Goal: Task Accomplishment & Management: Manage account settings

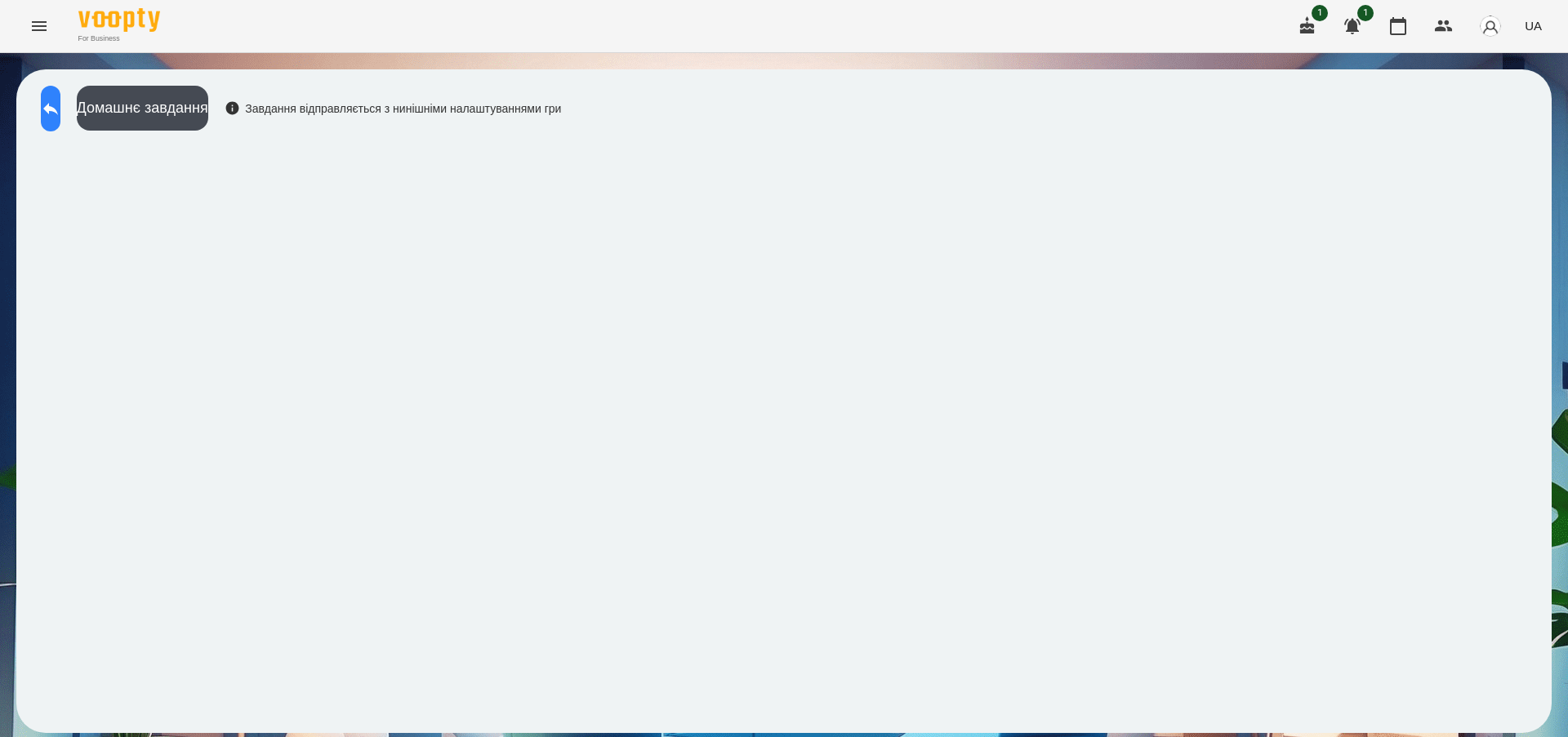
click at [58, 106] on icon at bounding box center [50, 109] width 14 height 12
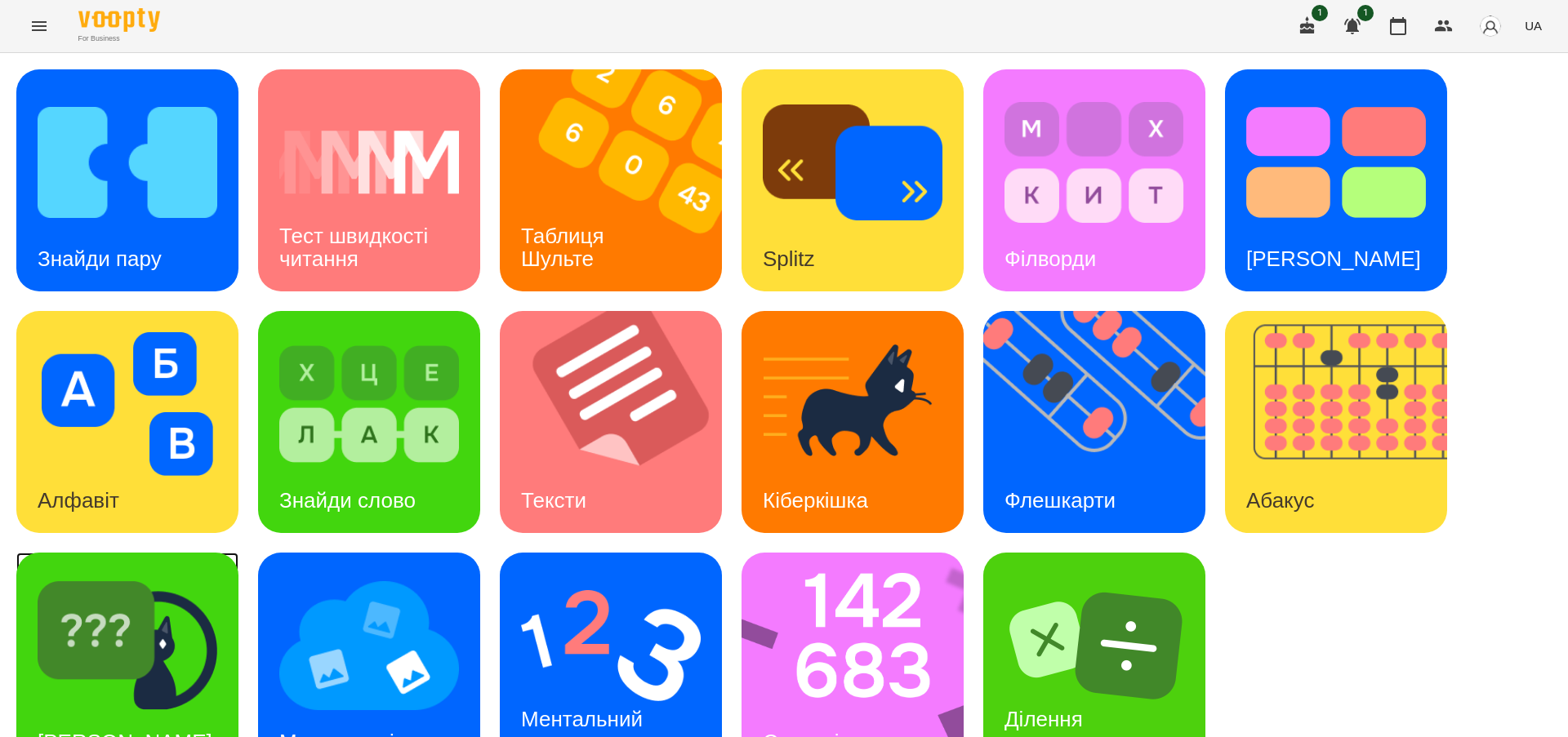
click at [177, 608] on img at bounding box center [127, 646] width 179 height 144
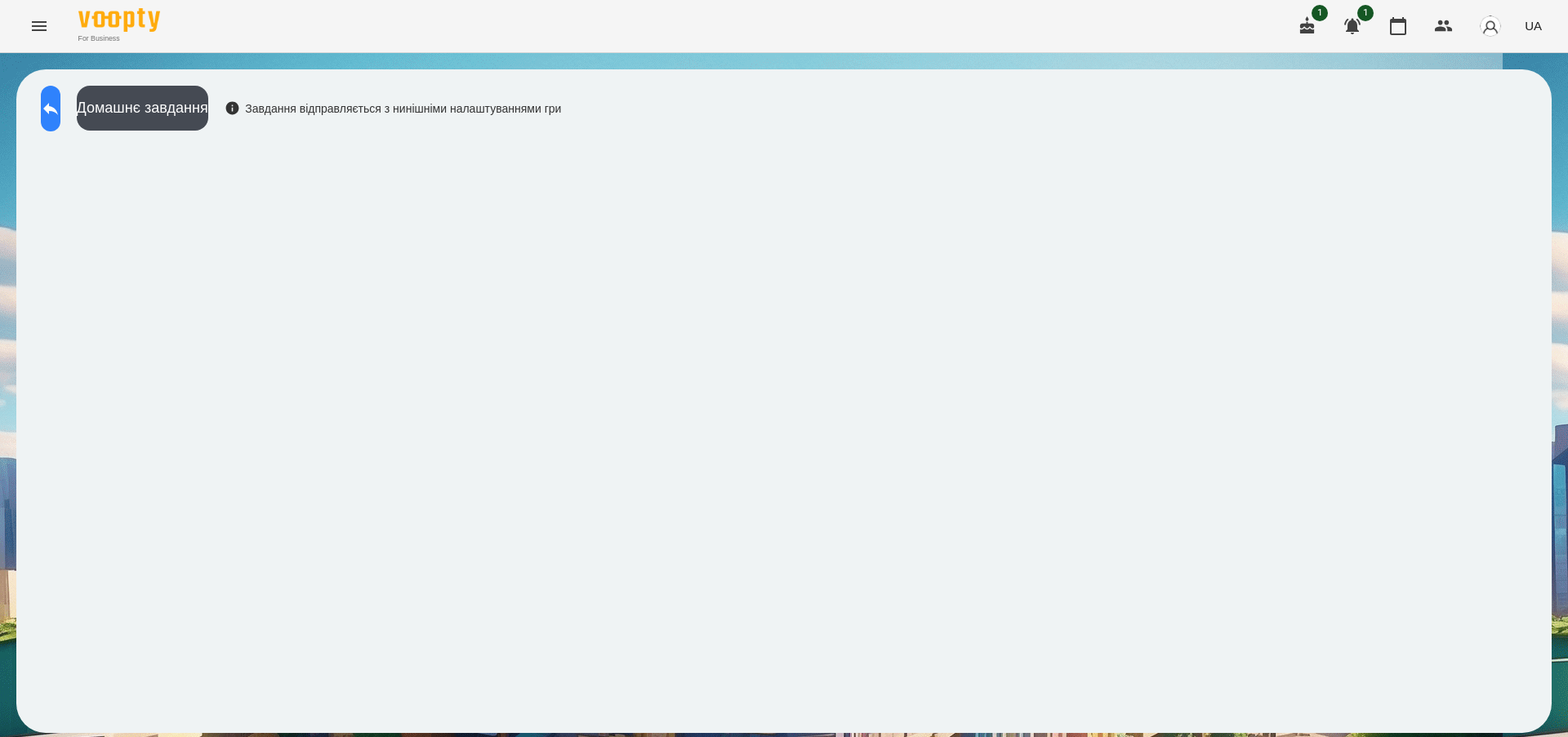
click at [60, 113] on icon at bounding box center [50, 108] width 19 height 19
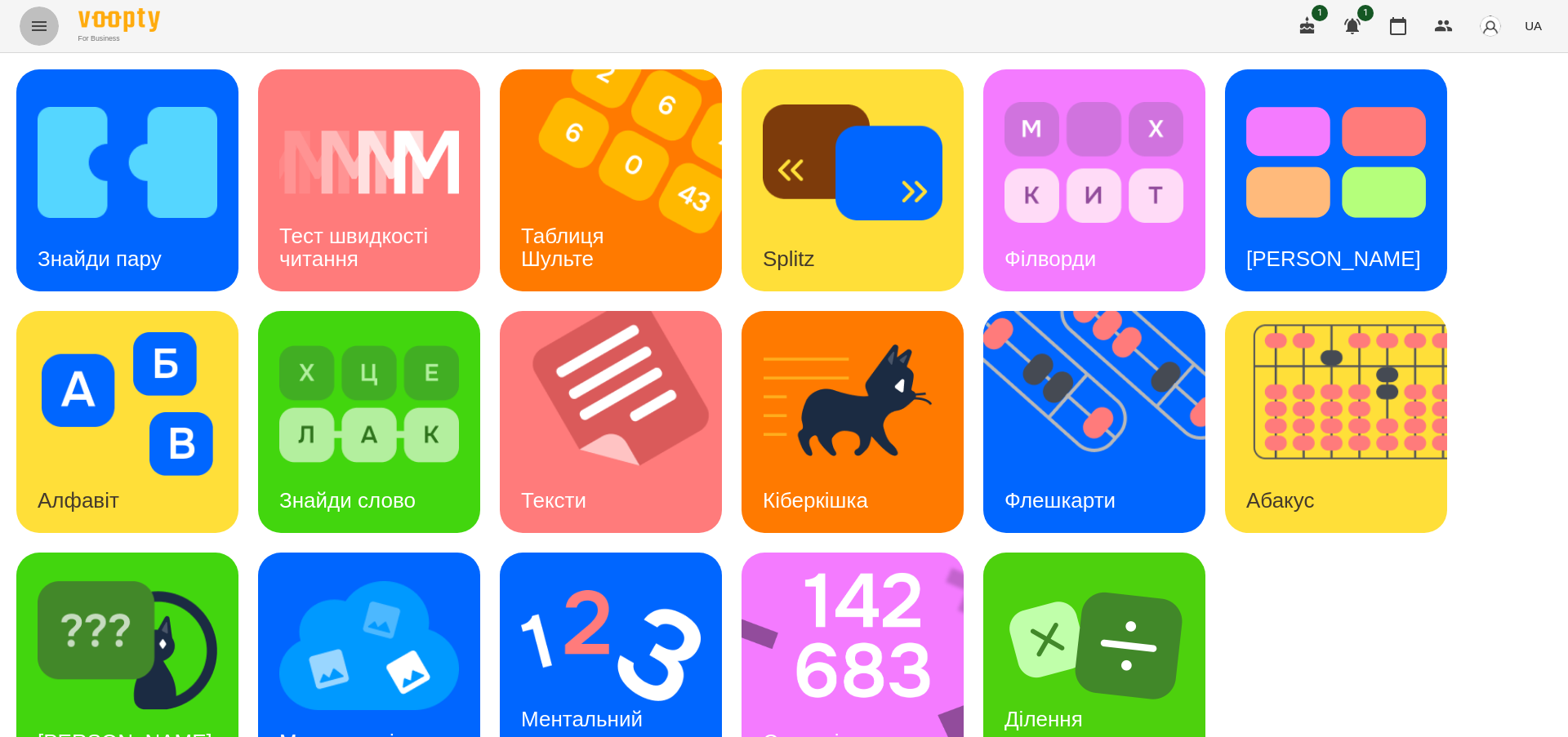
click at [35, 25] on icon "Menu" at bounding box center [39, 26] width 14 height 10
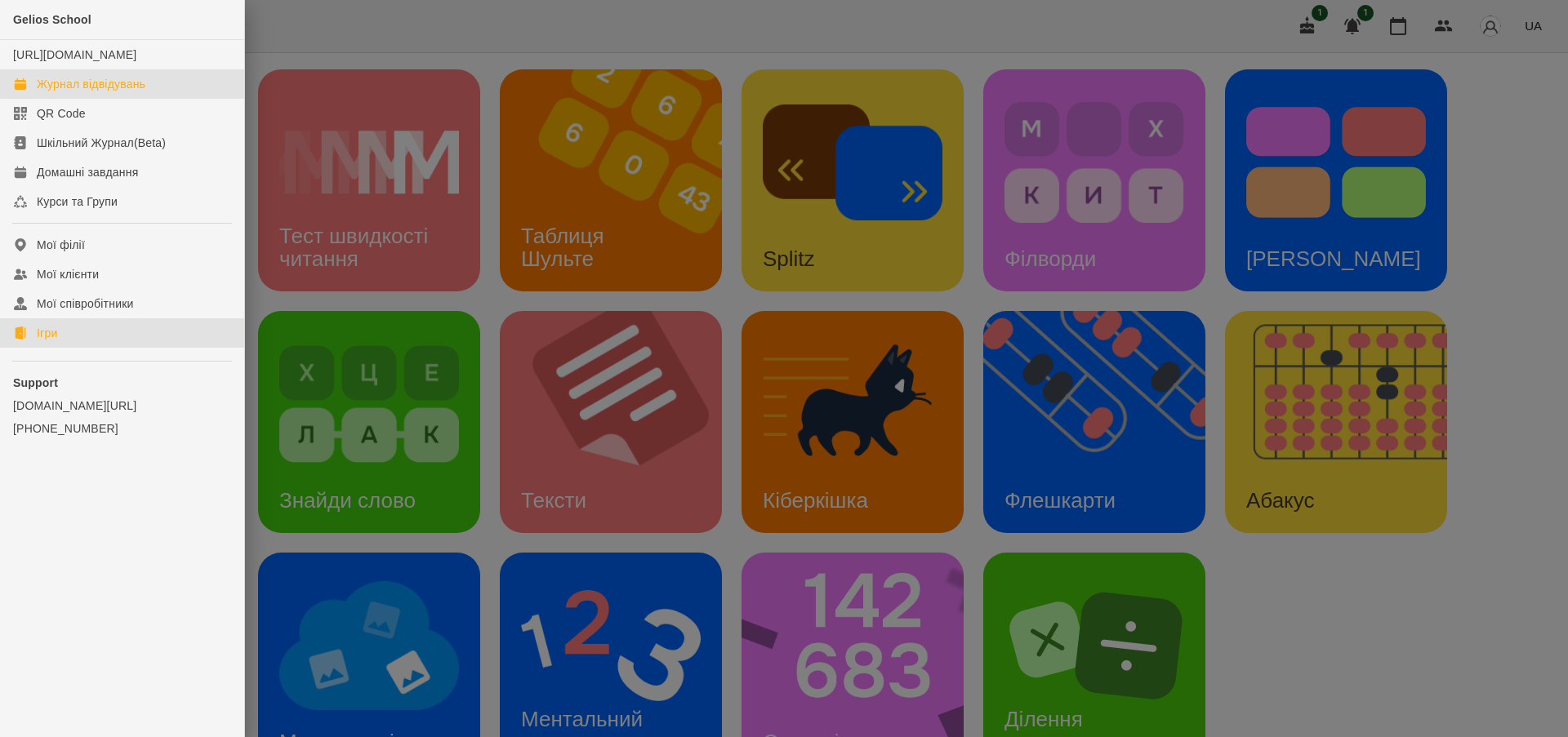
click at [128, 92] on div "Журнал відвідувань" at bounding box center [91, 84] width 108 height 16
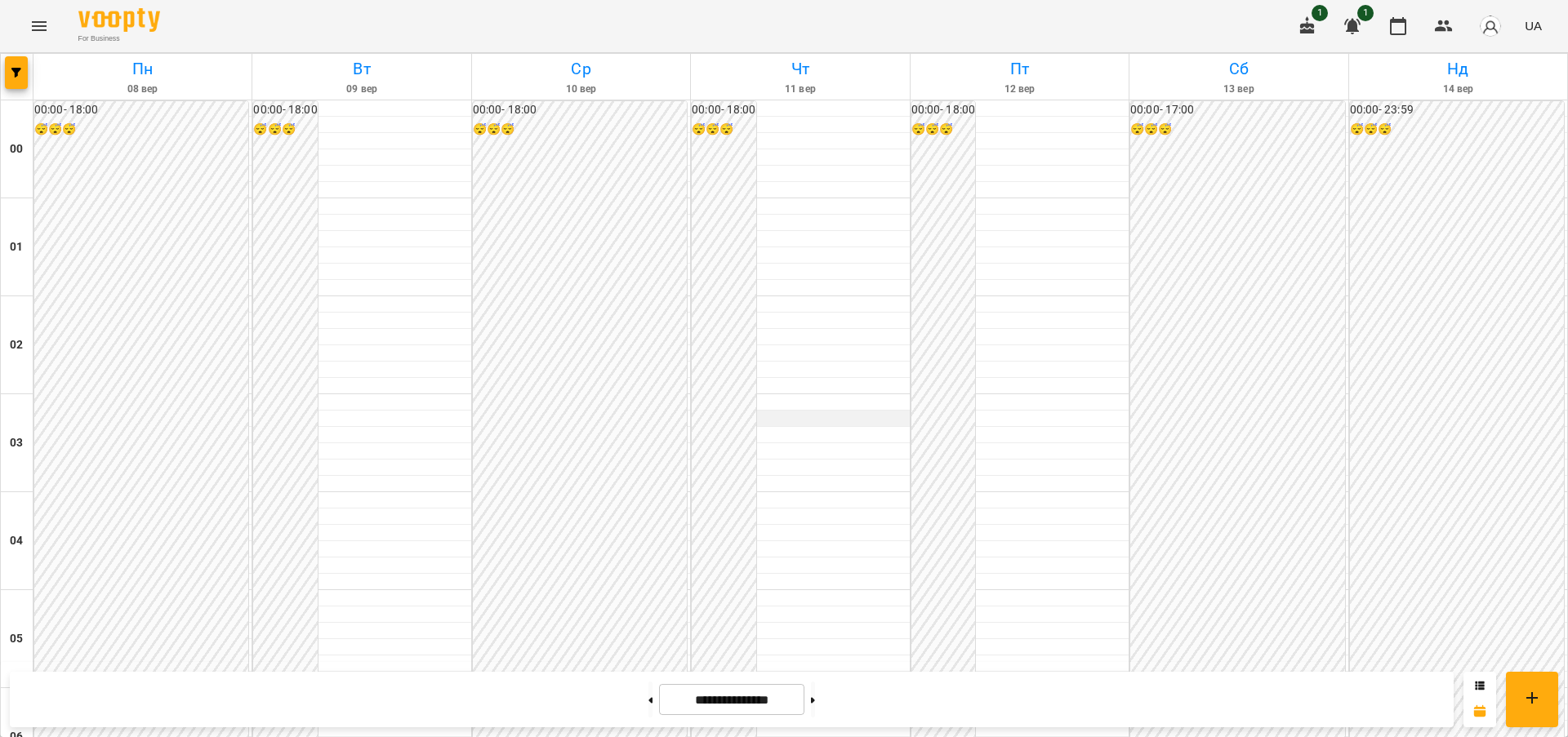
scroll to position [1788, 0]
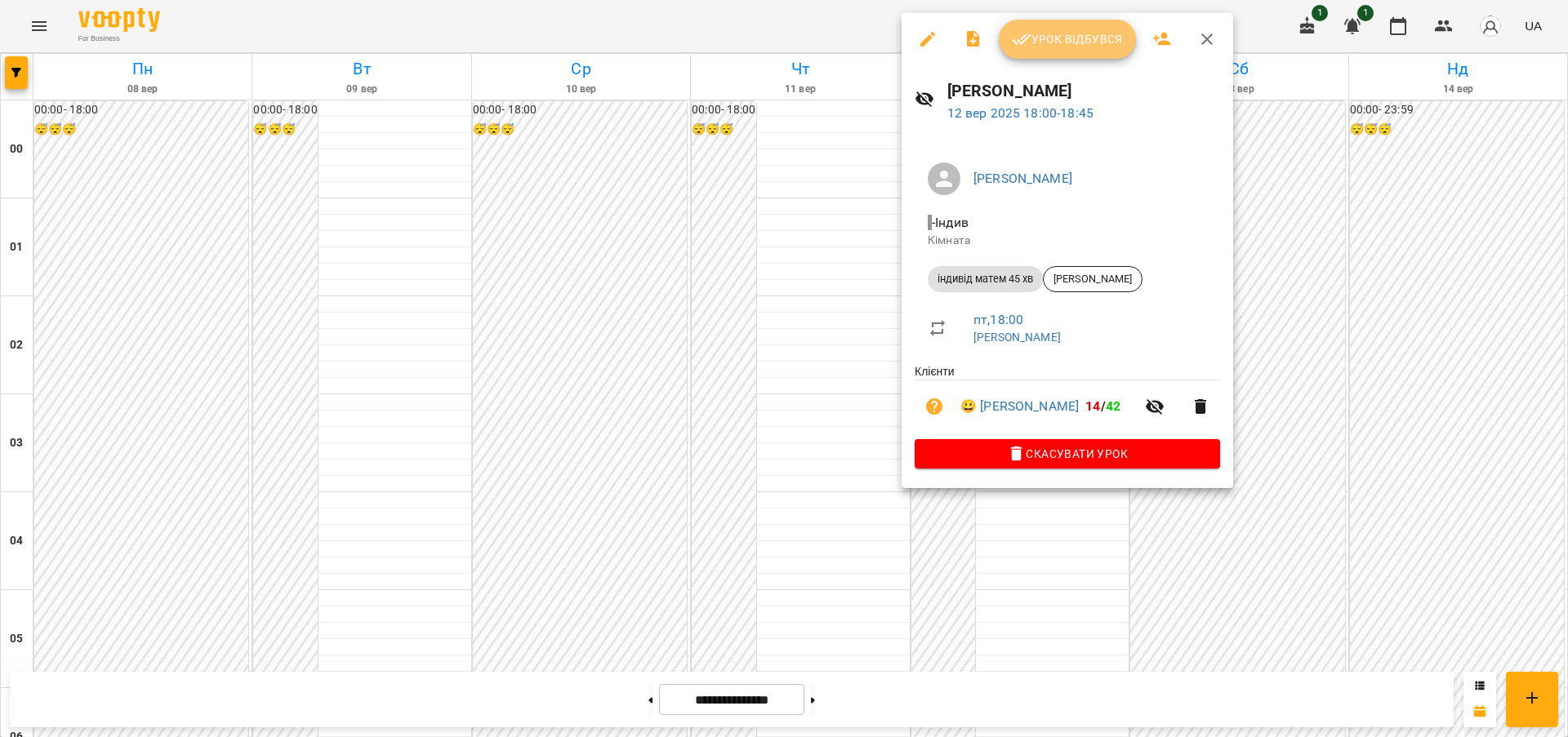
click at [1049, 33] on span "Урок відбувся" at bounding box center [1067, 39] width 111 height 19
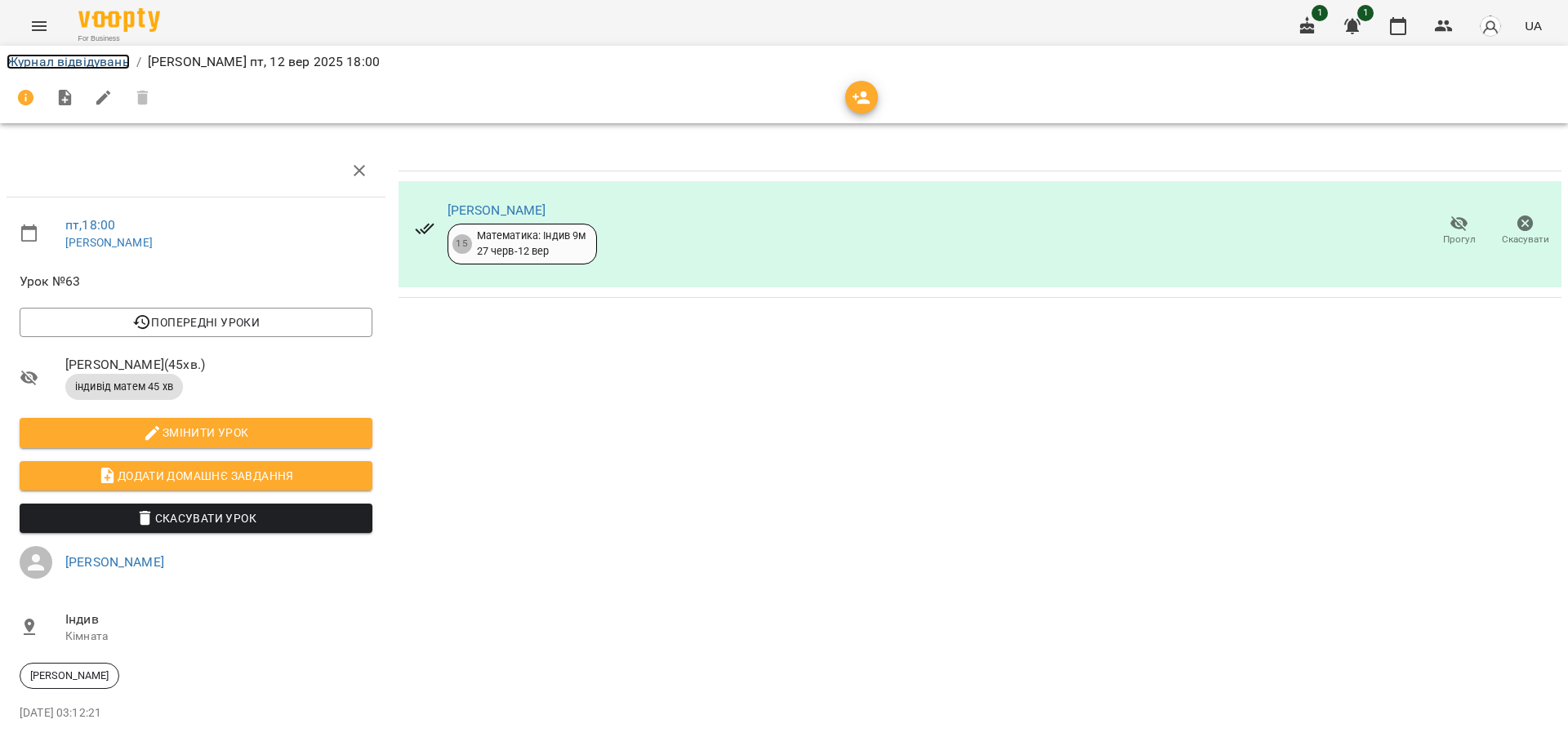
click at [105, 64] on link "Журнал відвідувань" at bounding box center [69, 62] width 124 height 15
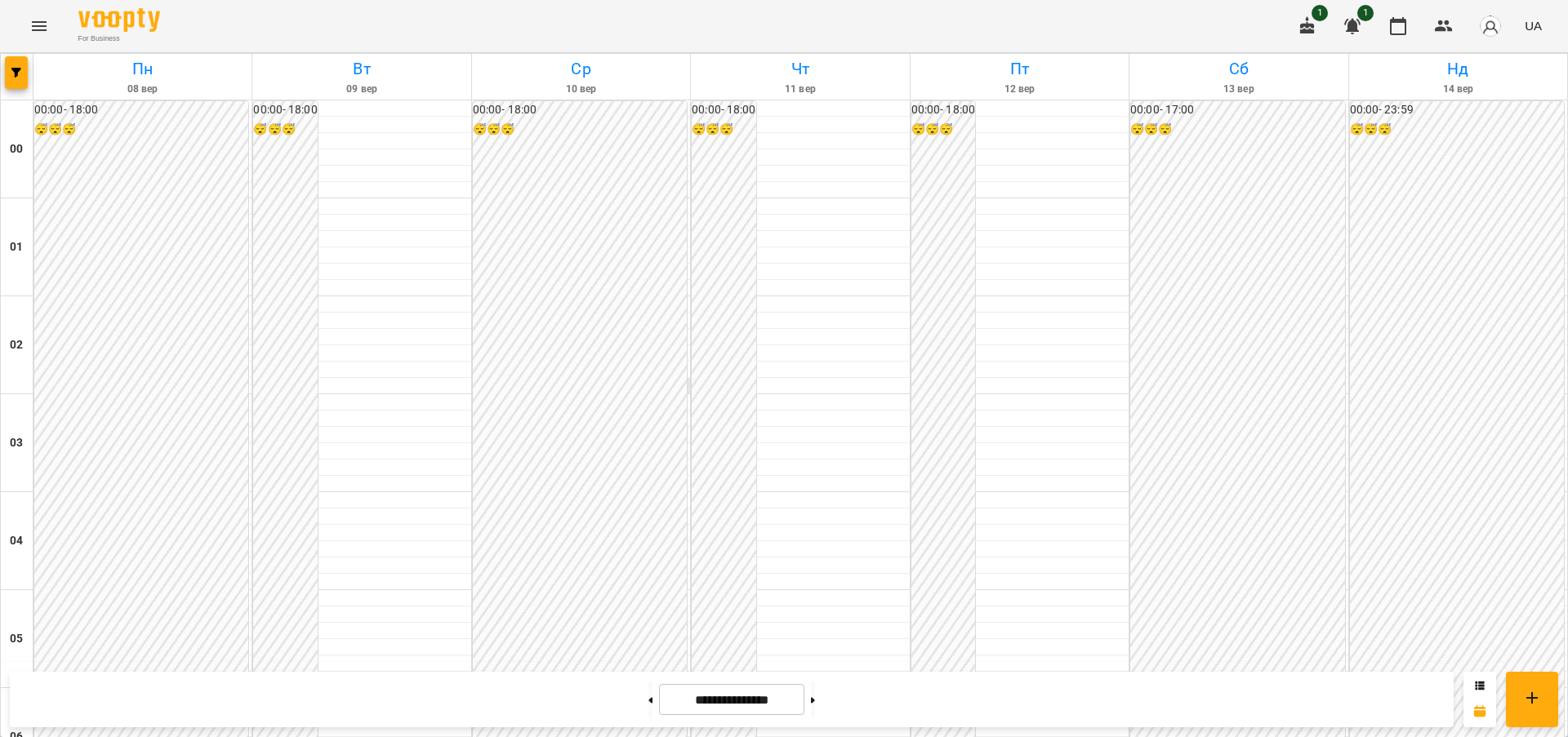
scroll to position [1680, 0]
click at [41, 22] on icon "Menu" at bounding box center [39, 26] width 14 height 10
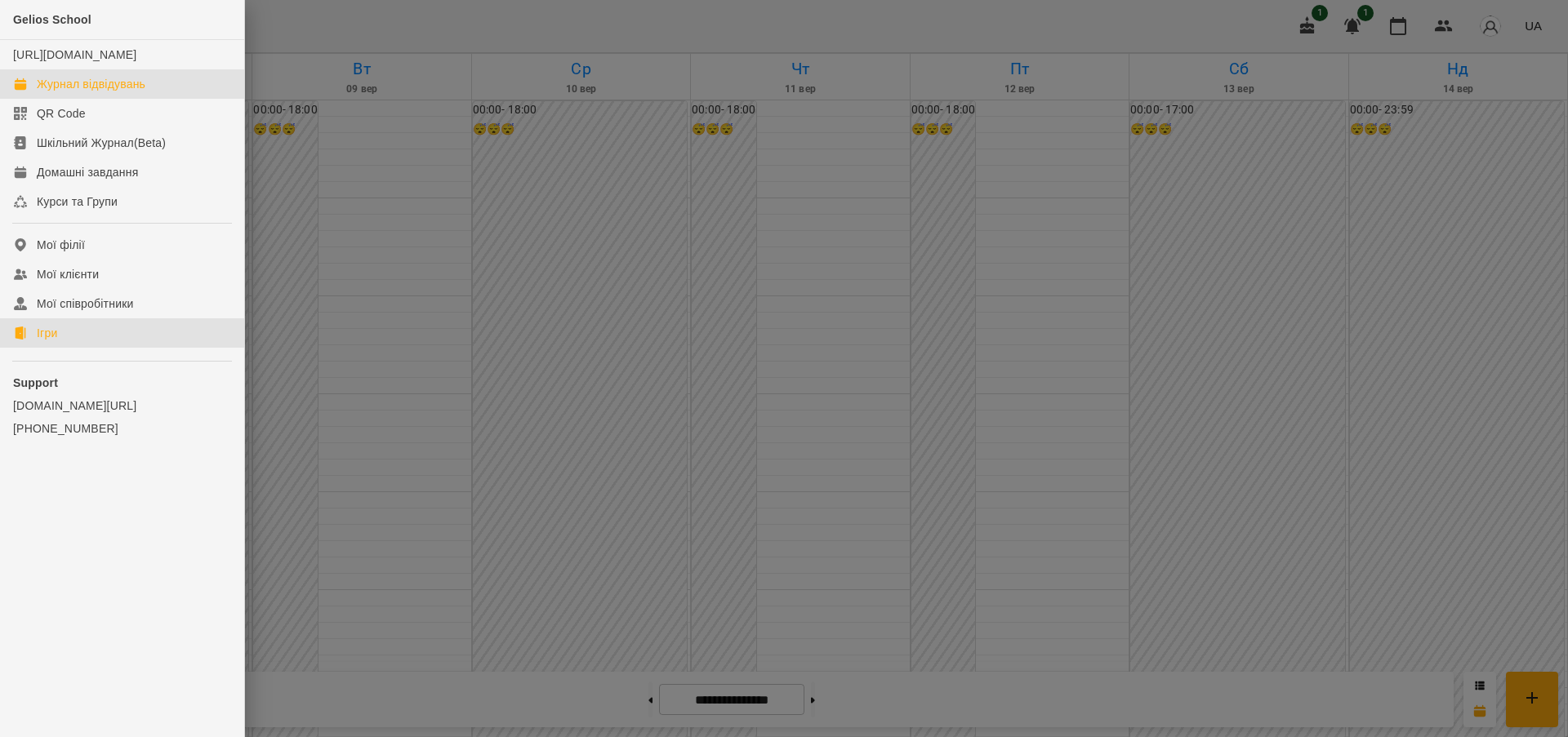
click at [60, 346] on link "Ігри" at bounding box center [122, 333] width 245 height 30
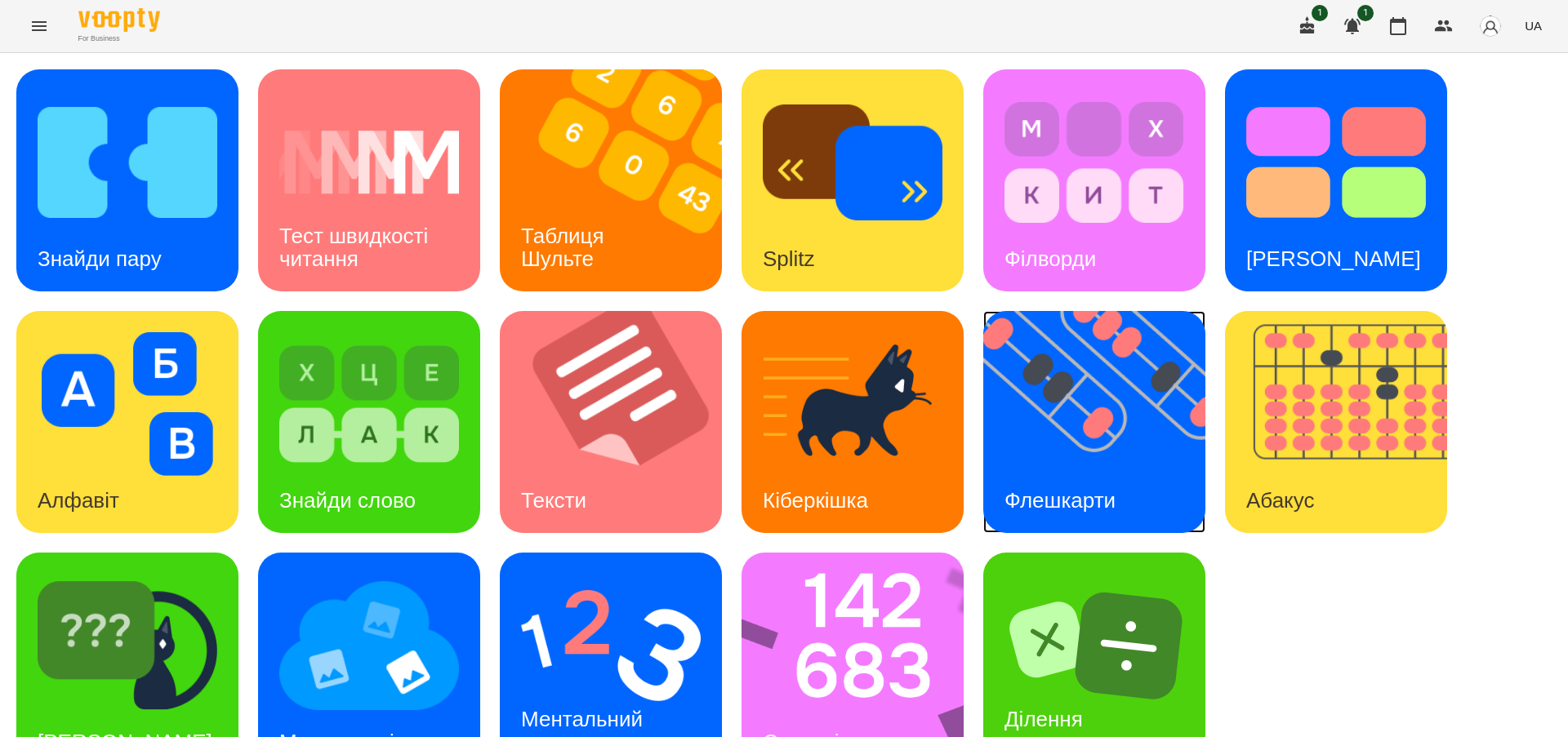
click at [1064, 499] on h3 "Флешкарти" at bounding box center [1059, 500] width 111 height 25
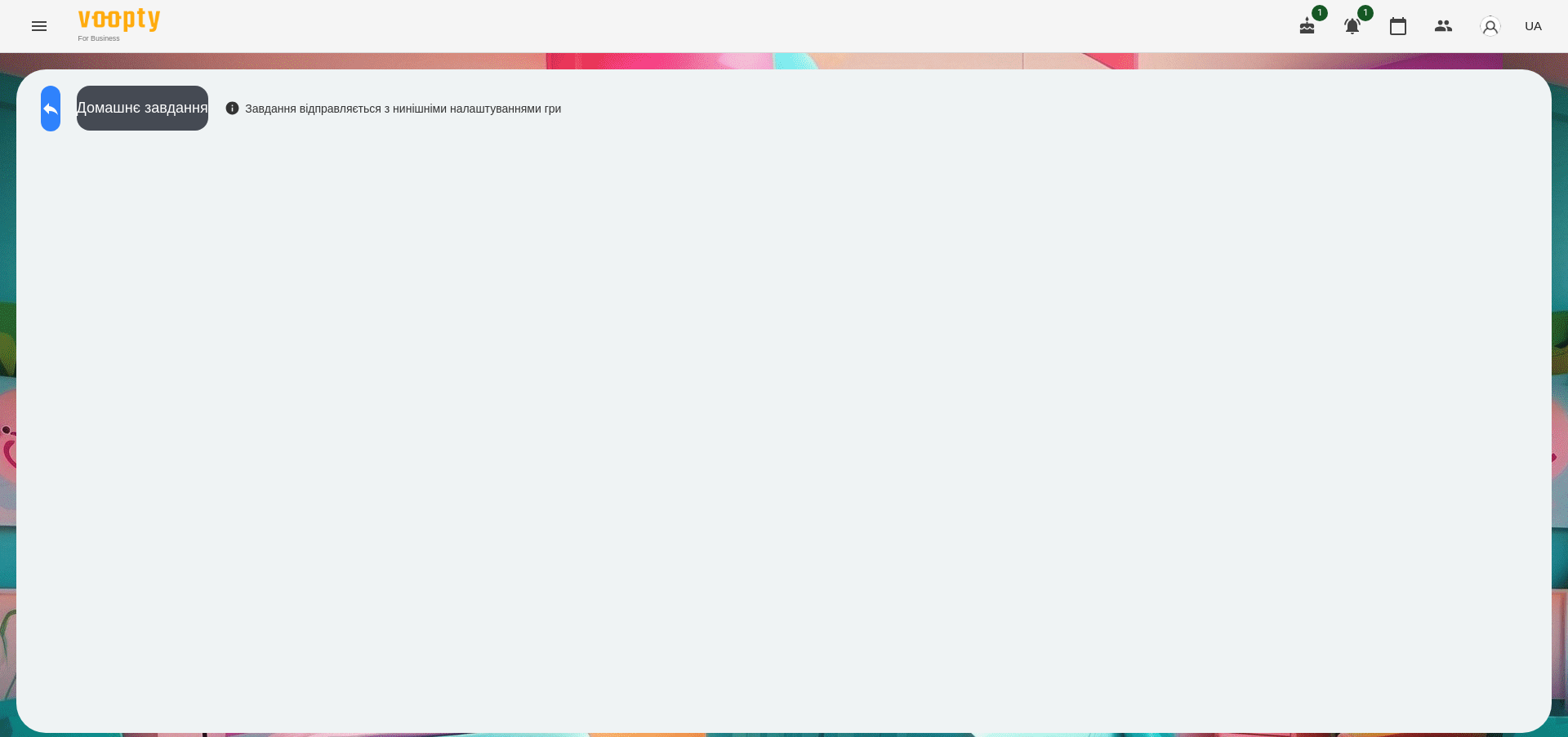
click at [60, 113] on icon at bounding box center [50, 108] width 19 height 19
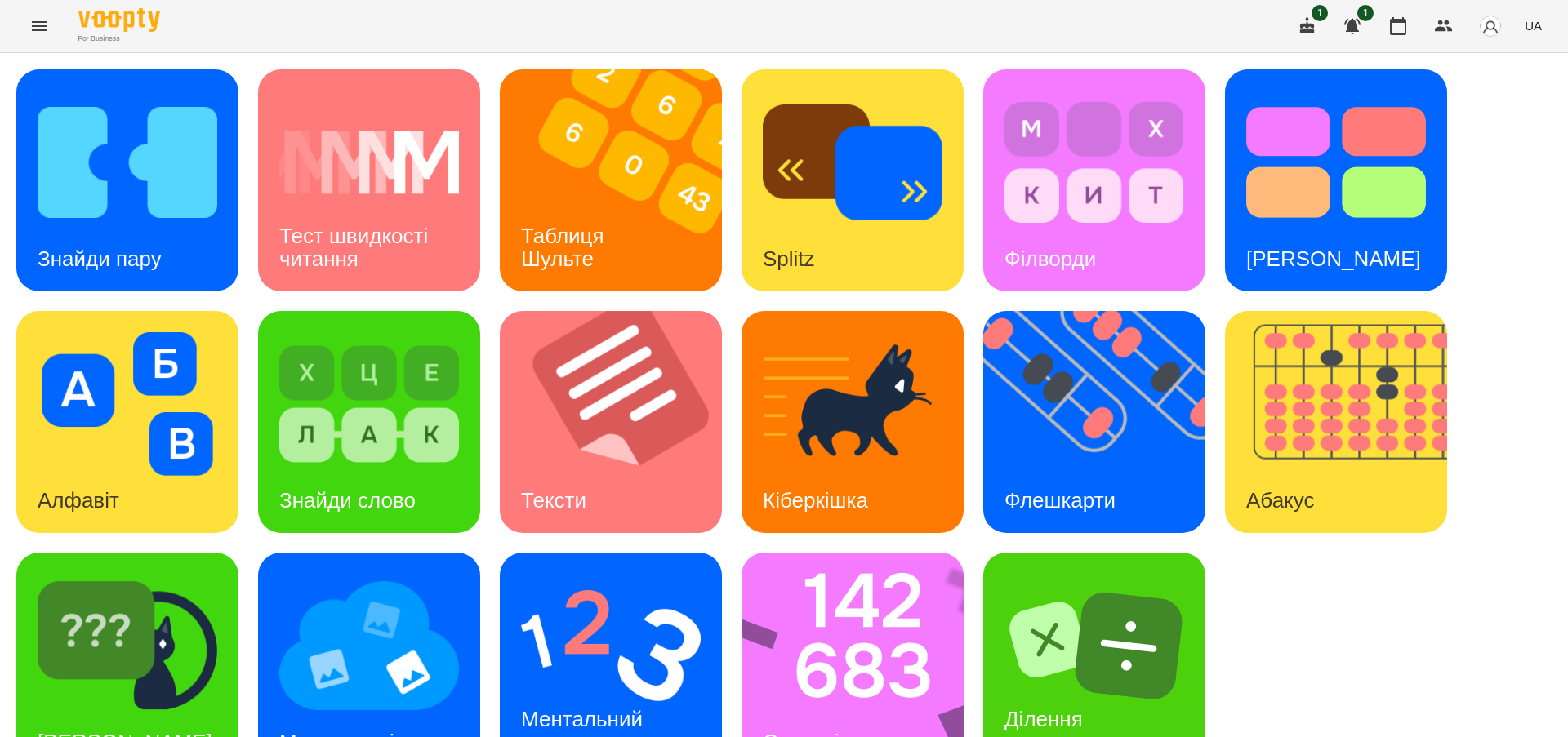
scroll to position [54, 0]
click at [147, 624] on img at bounding box center [127, 646] width 179 height 144
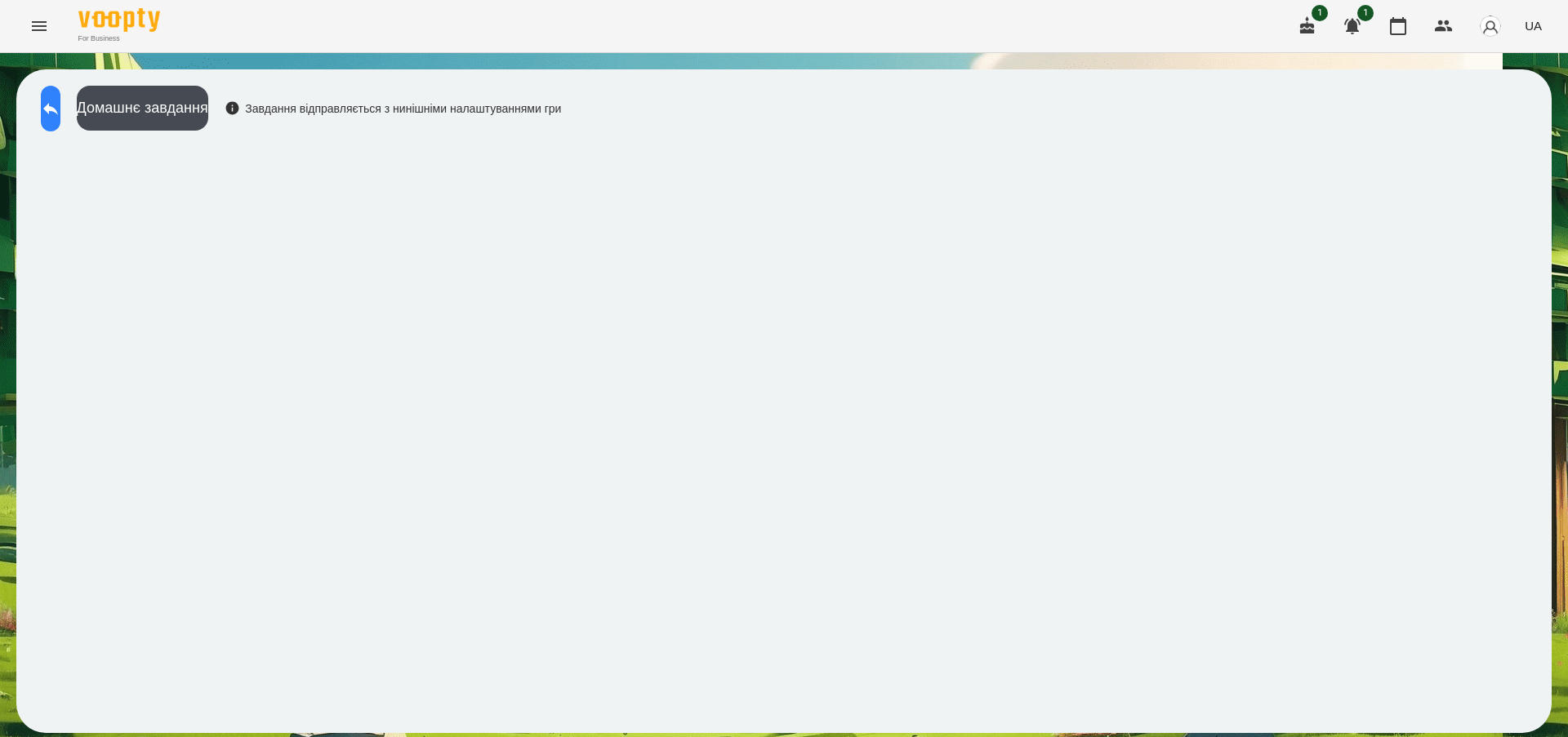
click at [60, 103] on icon at bounding box center [50, 108] width 19 height 19
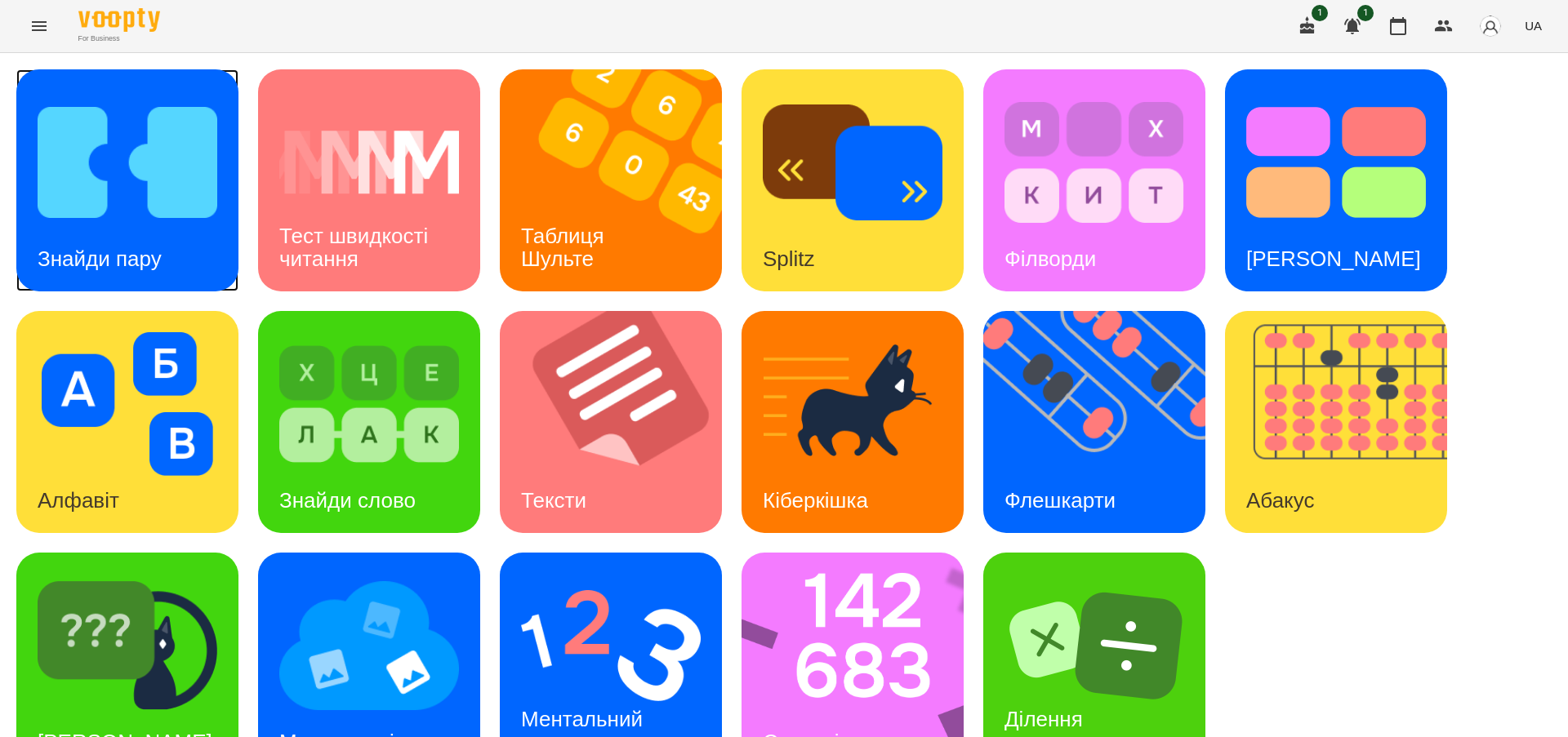
click at [154, 260] on h3 "Знайди пару" at bounding box center [99, 258] width 124 height 25
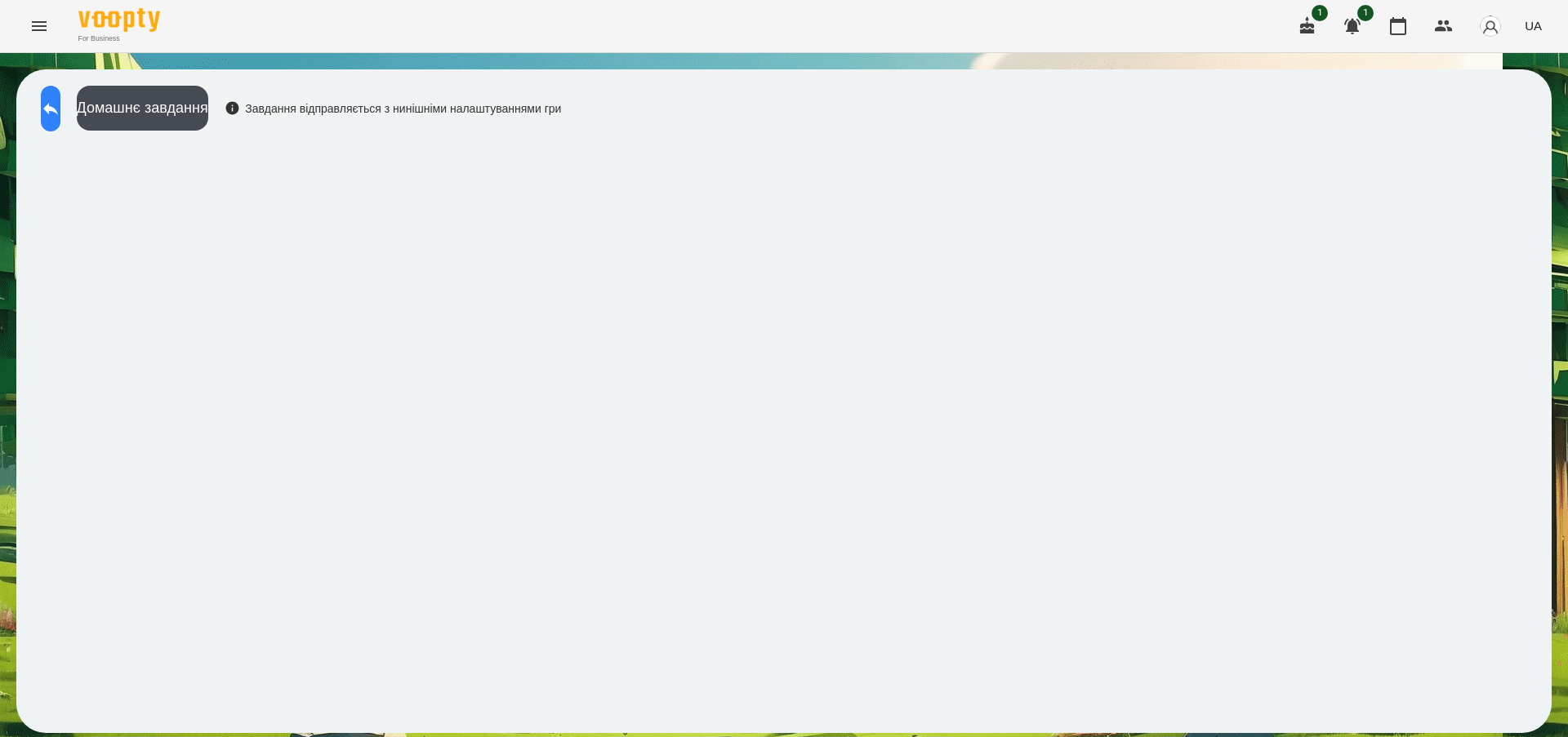
click at [58, 107] on icon at bounding box center [50, 109] width 14 height 12
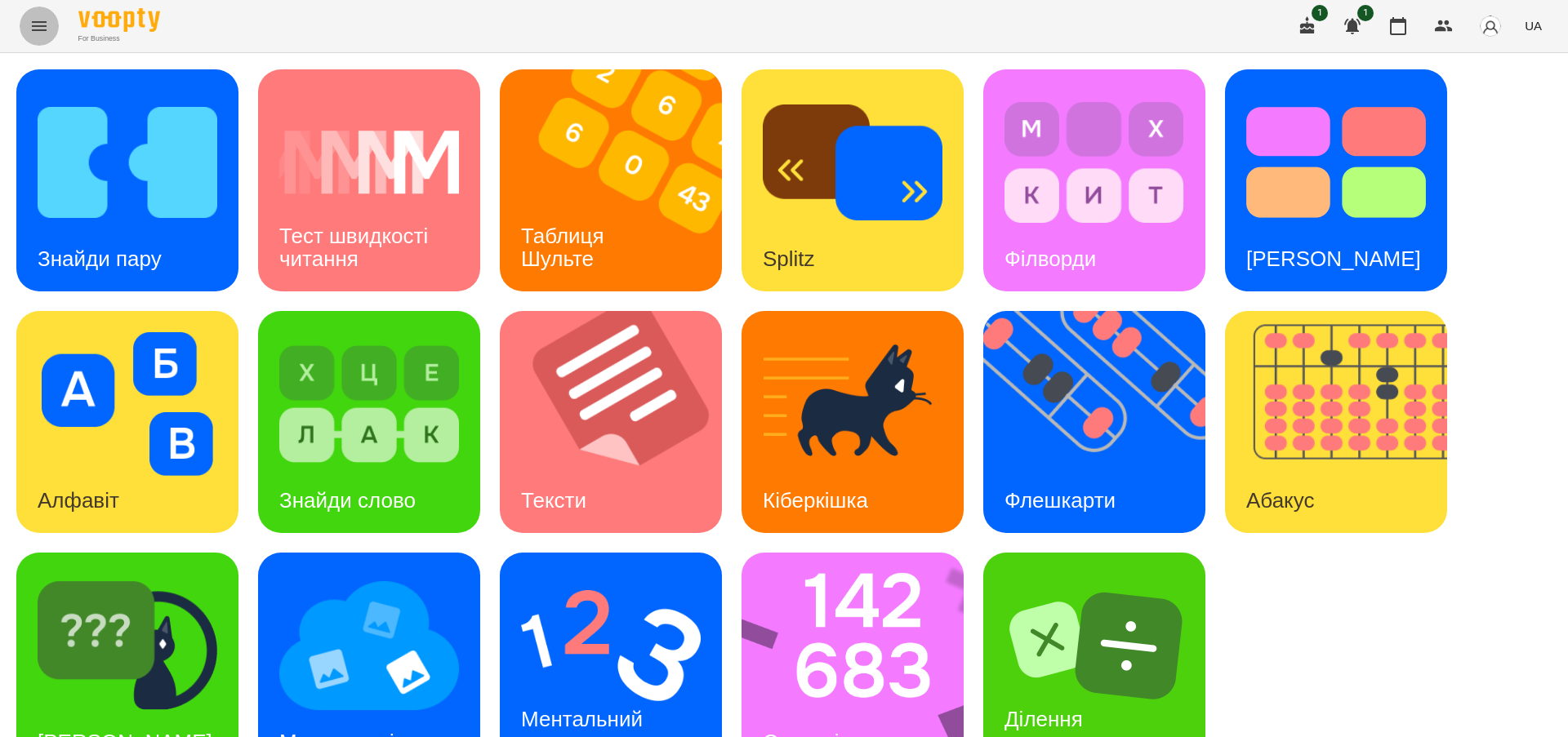
click at [43, 25] on icon "Menu" at bounding box center [39, 26] width 14 height 10
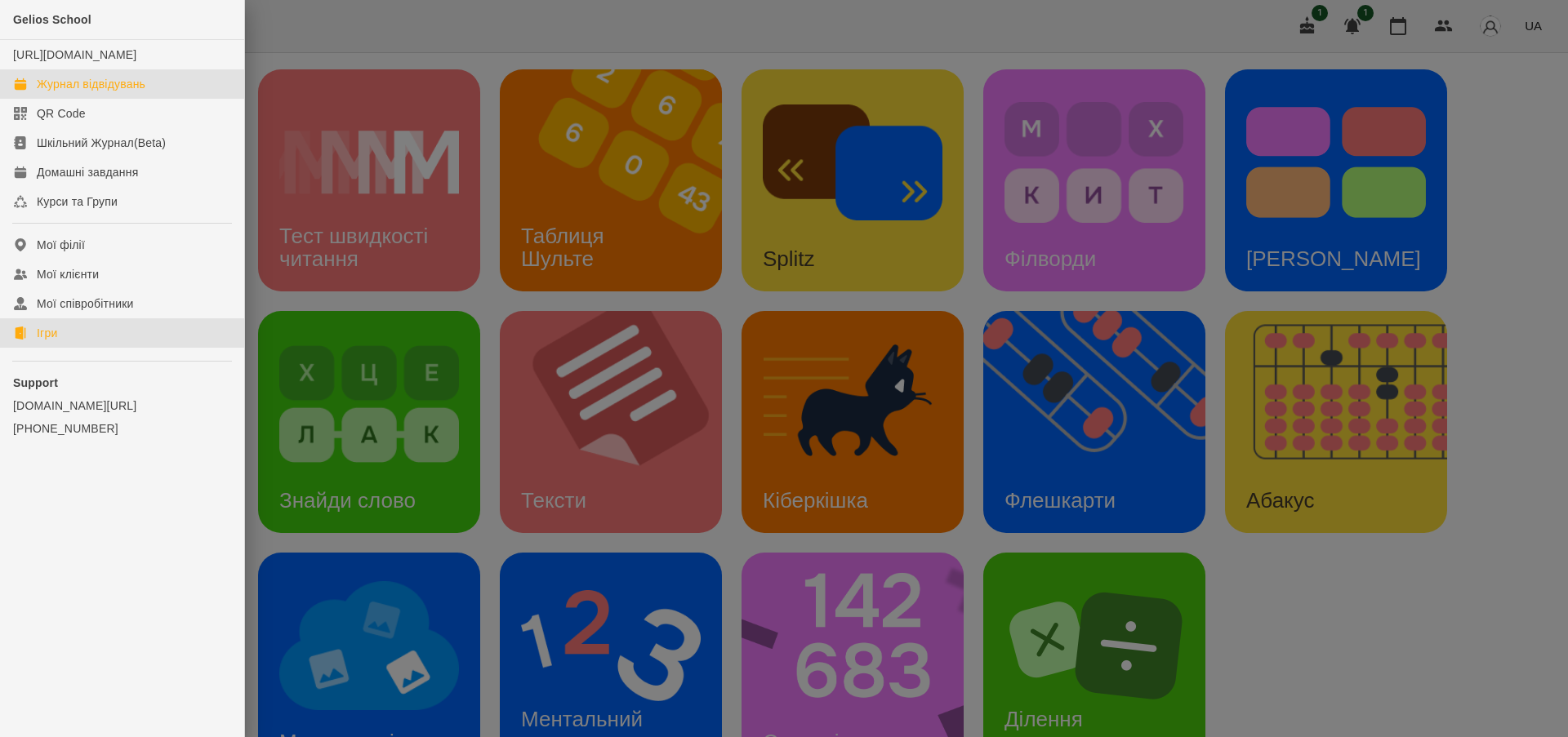
click at [69, 92] on div "Журнал відвідувань" at bounding box center [91, 84] width 108 height 16
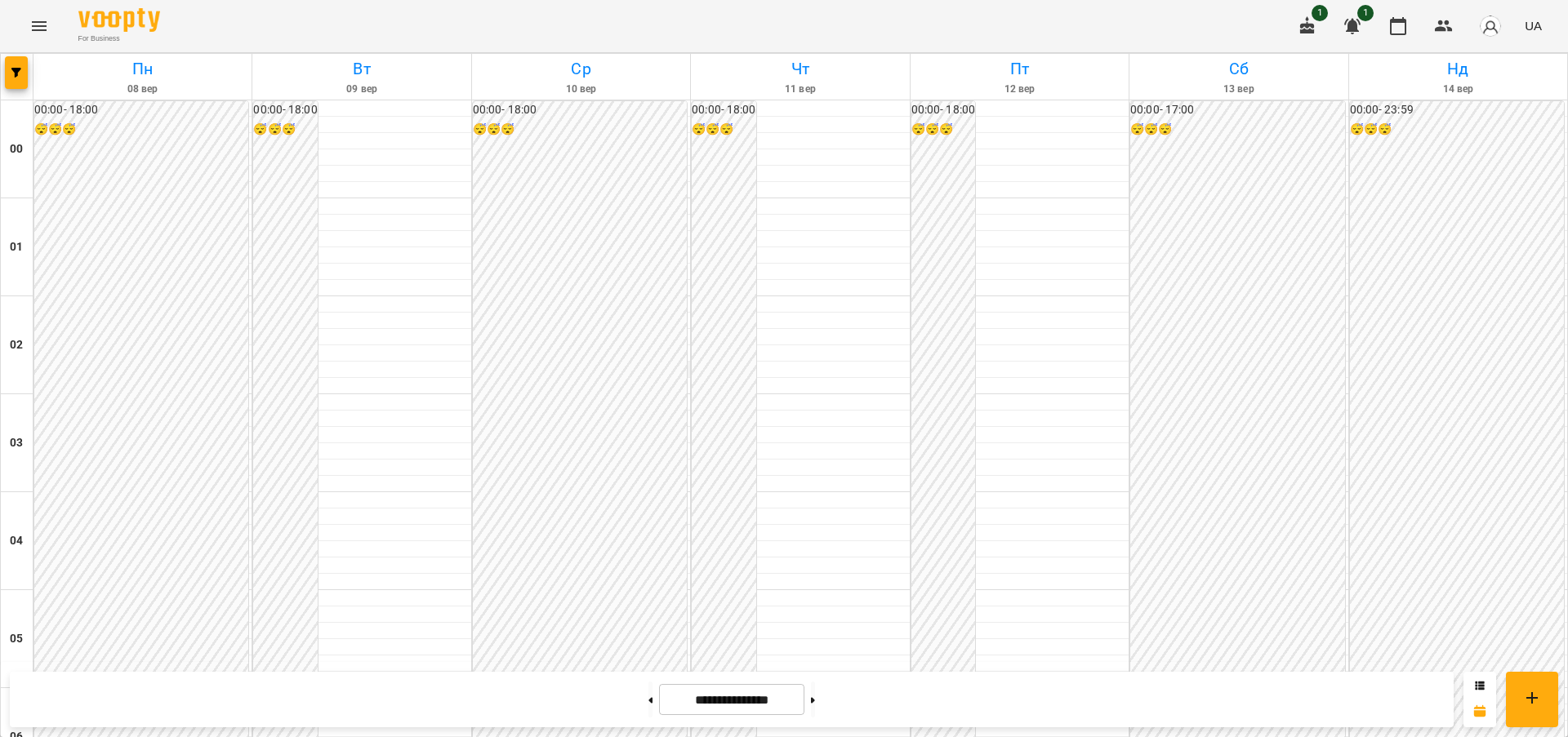
scroll to position [1552, 0]
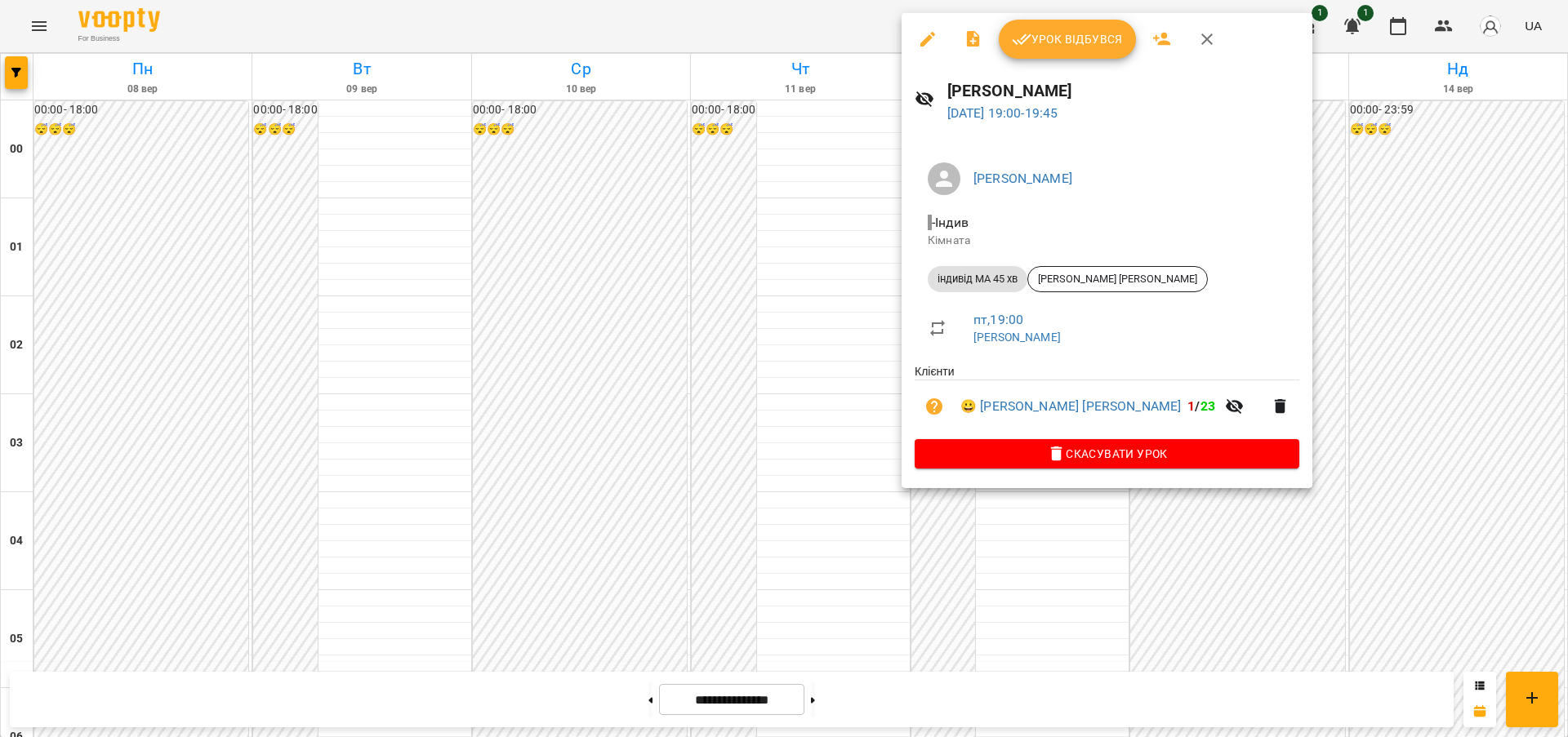
click at [1096, 40] on span "Урок відбувся" at bounding box center [1067, 39] width 111 height 19
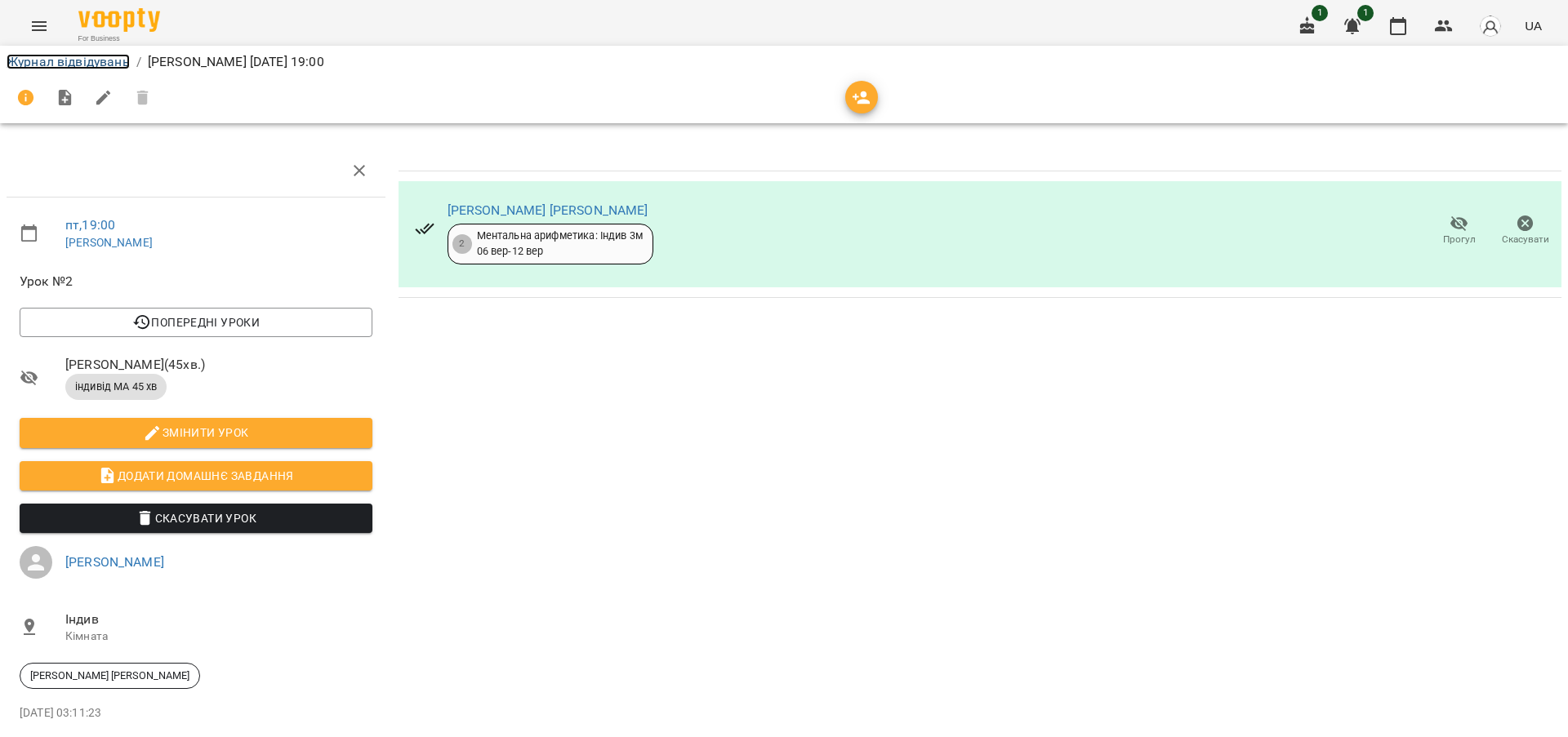
click at [100, 63] on link "Журнал відвідувань" at bounding box center [69, 62] width 124 height 15
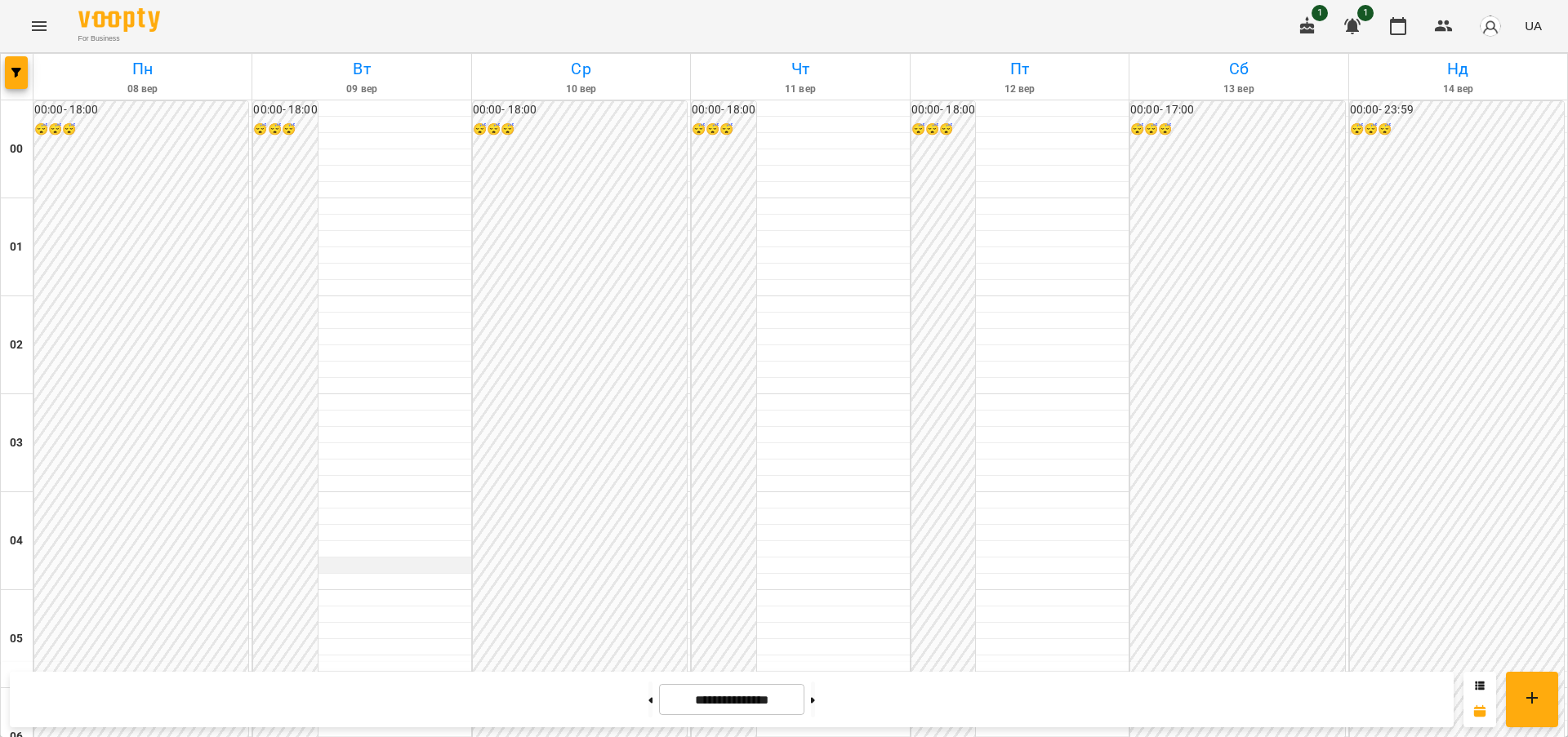
scroll to position [1788, 0]
